Goal: Find specific page/section: Find specific page/section

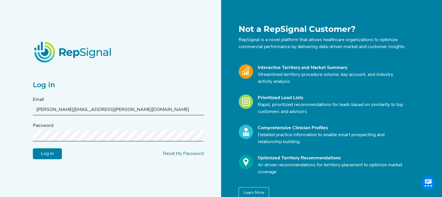
click at [55, 159] on input "Log in" at bounding box center [47, 154] width 29 height 11
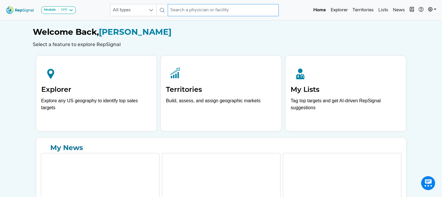
click at [192, 10] on input "text" at bounding box center [223, 10] width 111 height 12
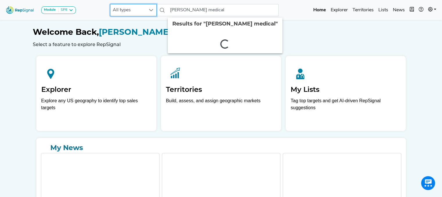
click at [135, 9] on span "All types" at bounding box center [127, 10] width 35 height 12
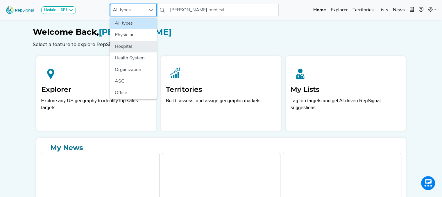
click at [123, 48] on li "Hospital" at bounding box center [133, 47] width 46 height 12
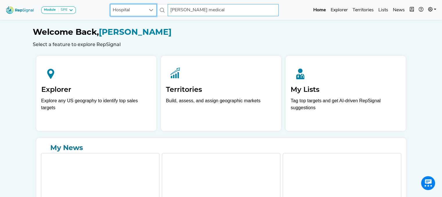
click at [202, 14] on input "[PERSON_NAME] medical" at bounding box center [223, 10] width 111 height 12
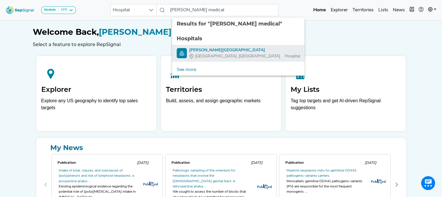
click at [196, 49] on div "[PERSON_NAME][GEOGRAPHIC_DATA]" at bounding box center [244, 50] width 111 height 6
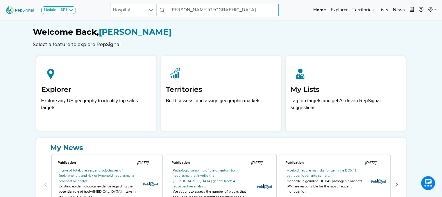
click at [222, 10] on input "[PERSON_NAME][GEOGRAPHIC_DATA]" at bounding box center [223, 10] width 111 height 12
click at [221, 10] on input "[PERSON_NAME][GEOGRAPHIC_DATA]" at bounding box center [223, 10] width 111 height 12
click at [229, 9] on input "[PERSON_NAME][GEOGRAPHIC_DATA]" at bounding box center [223, 10] width 111 height 12
type input "[PERSON_NAME] Medical Cente"
